Goal: Task Accomplishment & Management: Use online tool/utility

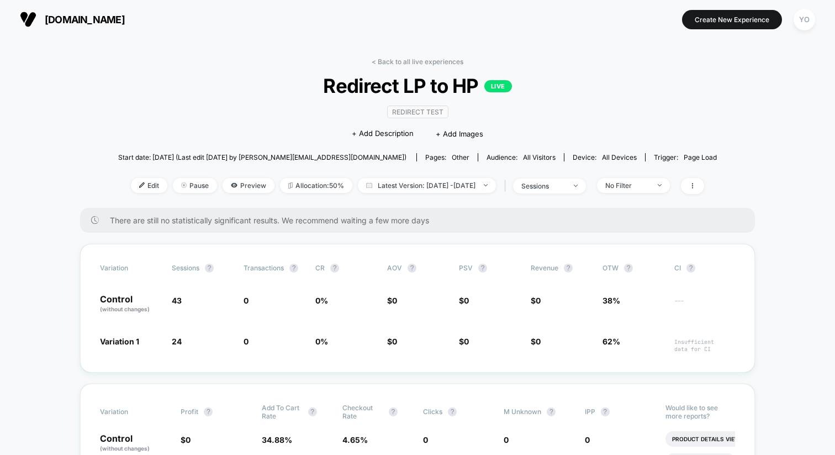
click at [91, 20] on span "[DOMAIN_NAME]" at bounding box center [85, 20] width 80 height 12
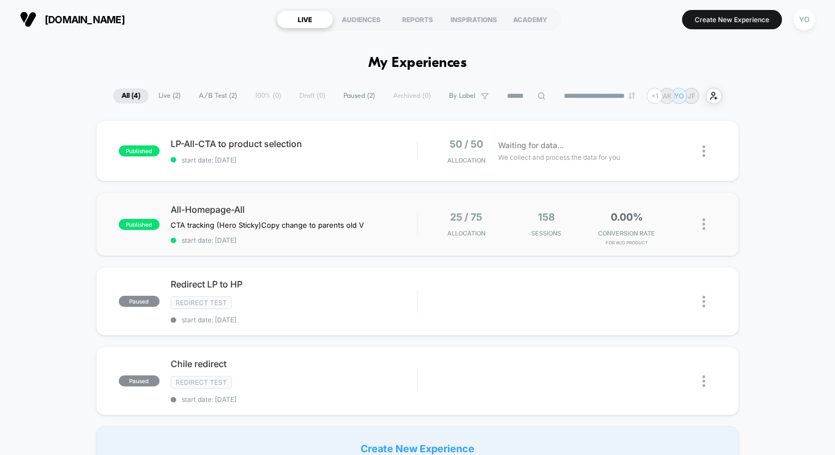
click at [304, 203] on div "published All-Homepage-All CTA tracking (Hero Sticky) Copy change to parents ol…" at bounding box center [417, 224] width 643 height 64
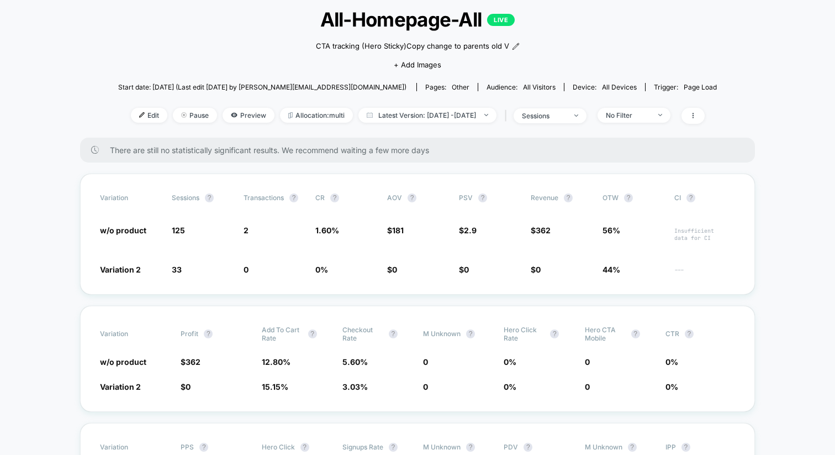
scroll to position [43, 0]
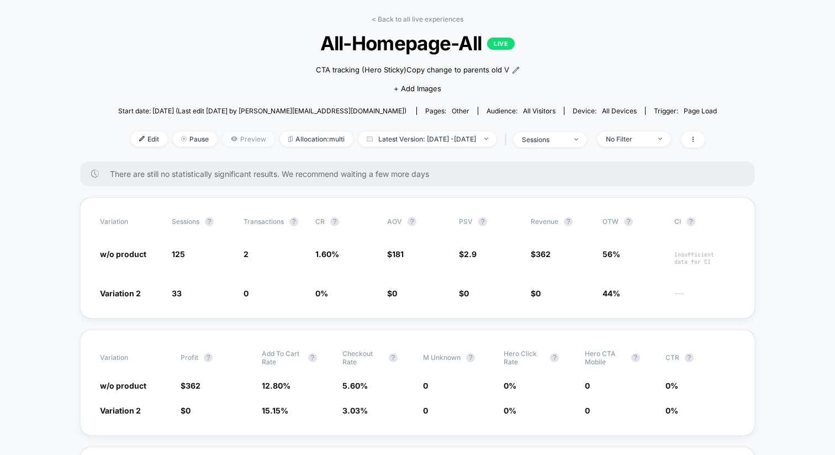
click at [225, 137] on span "Preview" at bounding box center [249, 138] width 52 height 15
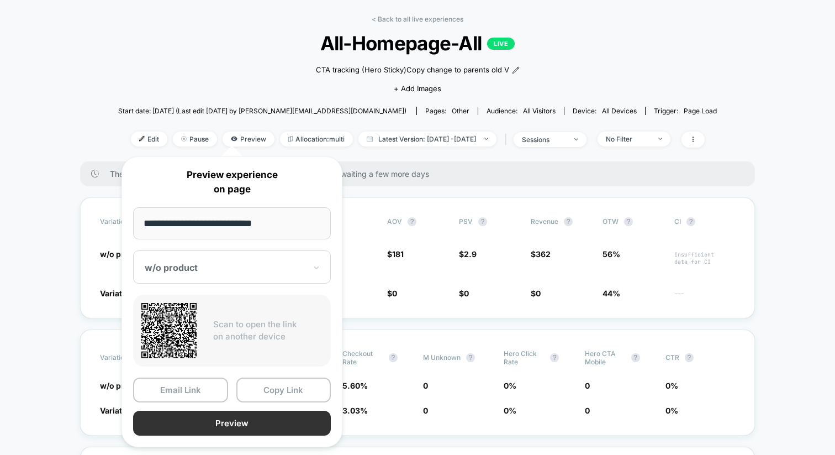
click at [217, 425] on button "Preview" at bounding box center [232, 422] width 198 height 25
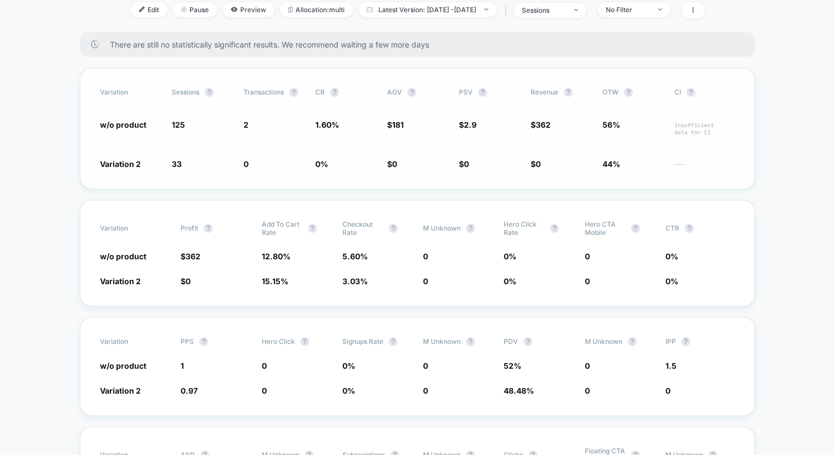
scroll to position [0, 0]
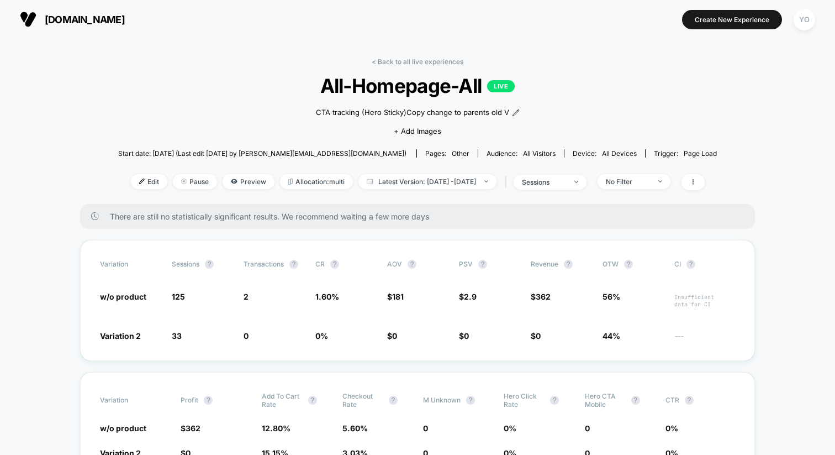
click at [66, 15] on span "[DOMAIN_NAME]" at bounding box center [85, 20] width 80 height 12
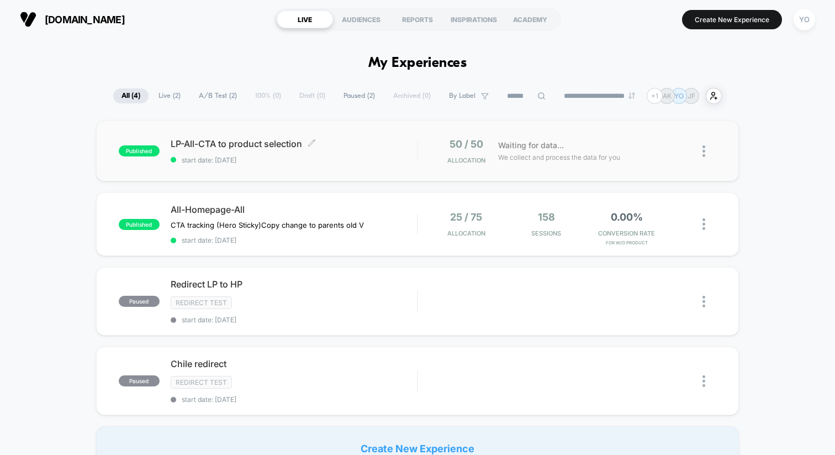
click at [316, 163] on span "start date: [DATE]" at bounding box center [294, 160] width 246 height 8
